Goal: Information Seeking & Learning: Learn about a topic

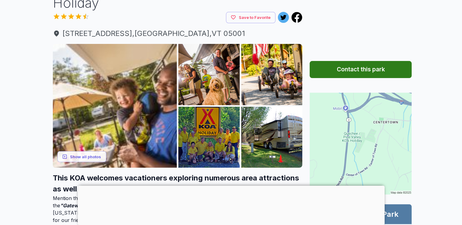
scroll to position [73, 0]
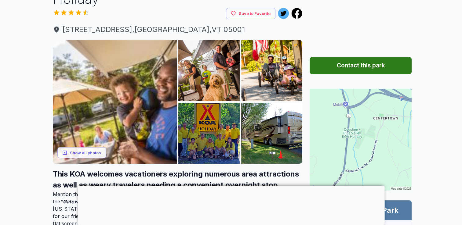
click at [231, 186] on div at bounding box center [231, 186] width 307 height 0
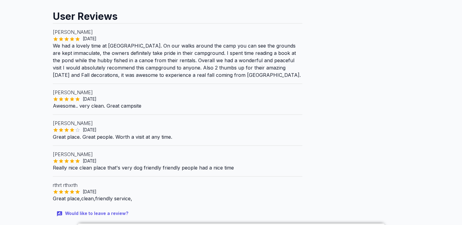
scroll to position [664, 0]
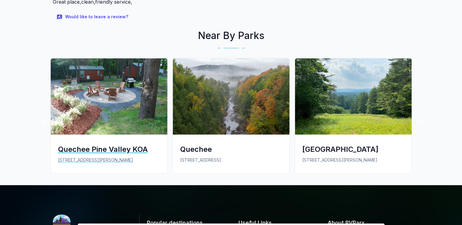
click at [92, 144] on div "Quechee Pine Valley KOA" at bounding box center [109, 149] width 102 height 10
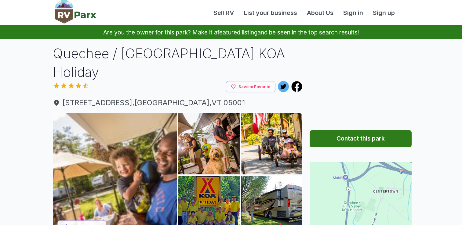
scroll to position [664, 0]
